Goal: Task Accomplishment & Management: Manage account settings

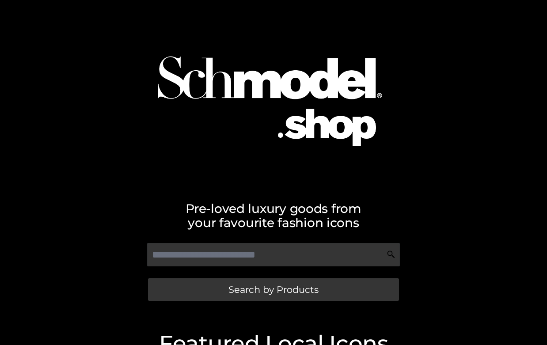
scroll to position [101, 0]
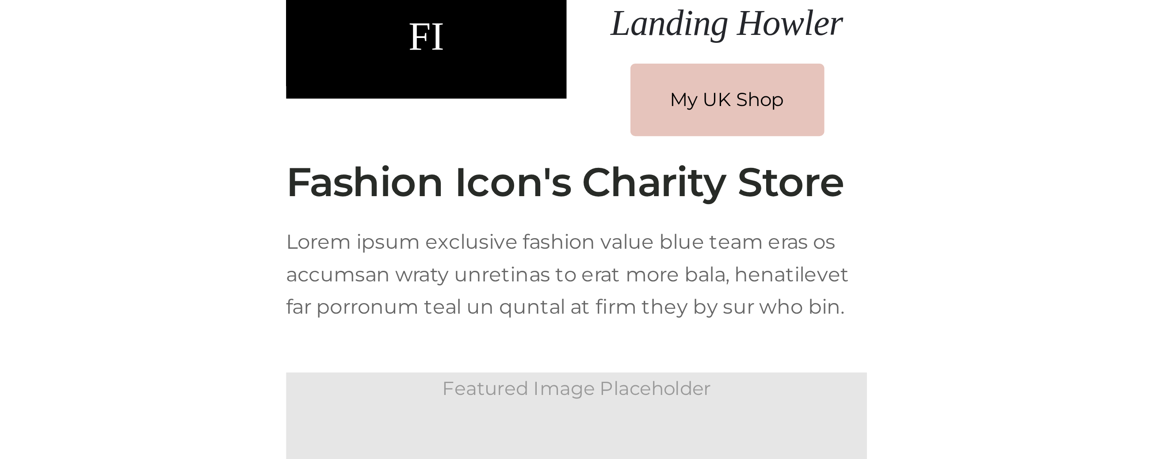
scroll to position [33, 0]
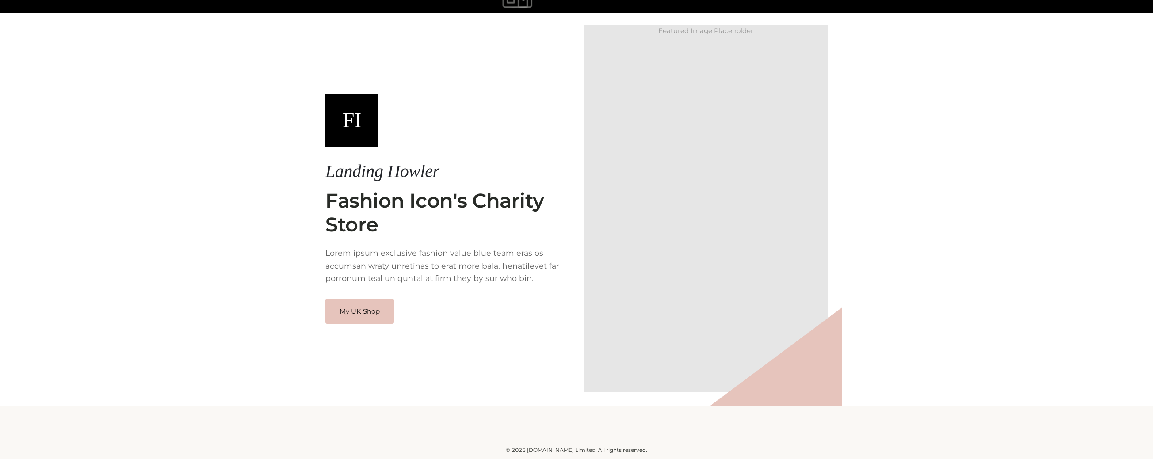
click at [263, 227] on div "FI Landing Howler My UK Shop FI Landing Howler Fashion Icon's Charity Store" at bounding box center [576, 187] width 1153 height 440
click at [377, 311] on link "My UK Shop" at bounding box center [359, 311] width 69 height 26
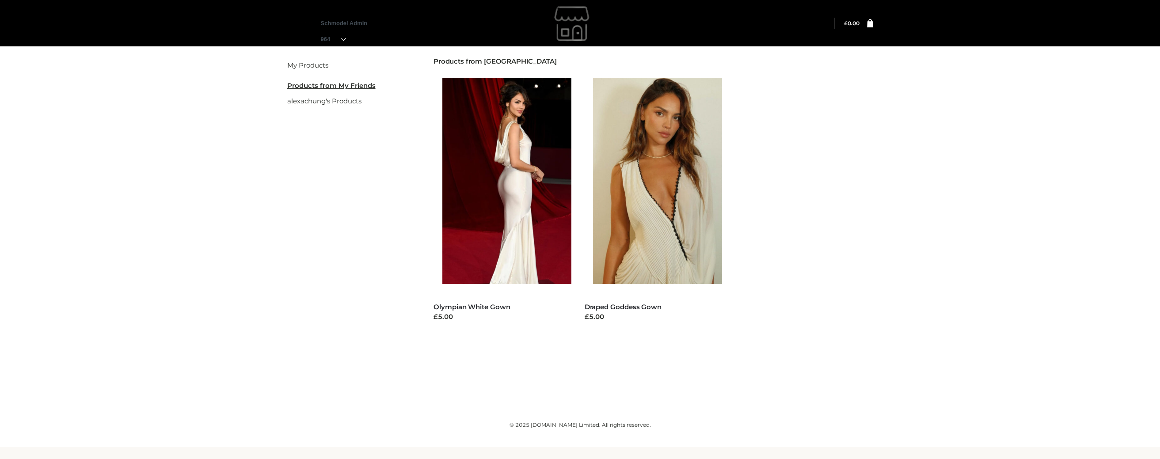
click at [1139, 181] on div "My Products My Friend's Products alexachung's Products Filter My Products Produ…" at bounding box center [580, 212] width 1160 height 337
click at [333, 46] on img at bounding box center [330, 47] width 9 height 9
